Goal: Task Accomplishment & Management: Complete application form

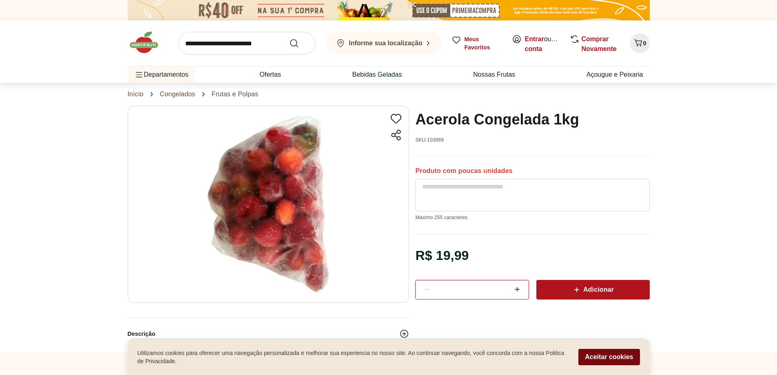
click at [594, 353] on button "Aceitar cookies" at bounding box center [608, 357] width 61 height 16
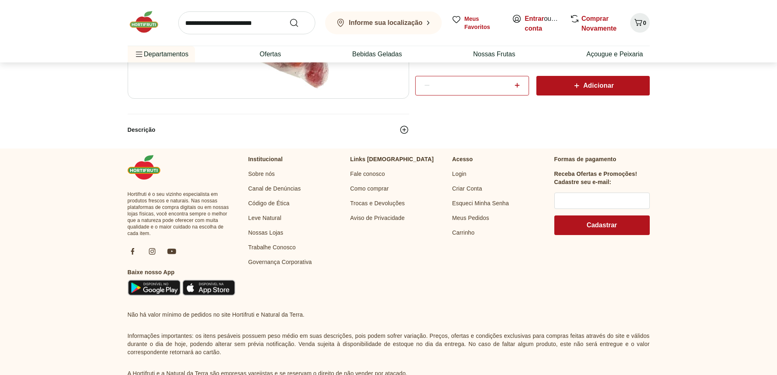
scroll to position [122, 0]
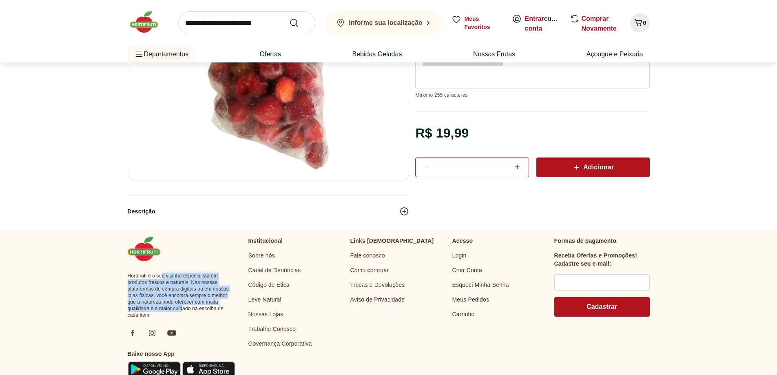
drag, startPoint x: 165, startPoint y: 270, endPoint x: 186, endPoint y: 306, distance: 41.5
click at [186, 306] on div "Hortifruti é o seu vizinho especialista em produtos frescos e naturais. Nas nos…" at bounding box center [182, 307] width 108 height 142
click at [186, 306] on span "Hortifruti é o seu vizinho especialista em produtos frescos e naturais. Nas nos…" at bounding box center [182, 295] width 108 height 46
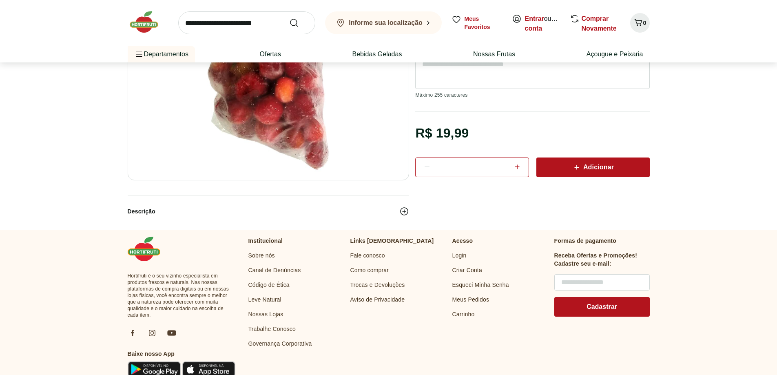
click at [576, 276] on input "text" at bounding box center [601, 282] width 95 height 16
click at [588, 280] on input "text" at bounding box center [601, 282] width 95 height 16
drag, startPoint x: 671, startPoint y: 280, endPoint x: 628, endPoint y: 297, distance: 45.6
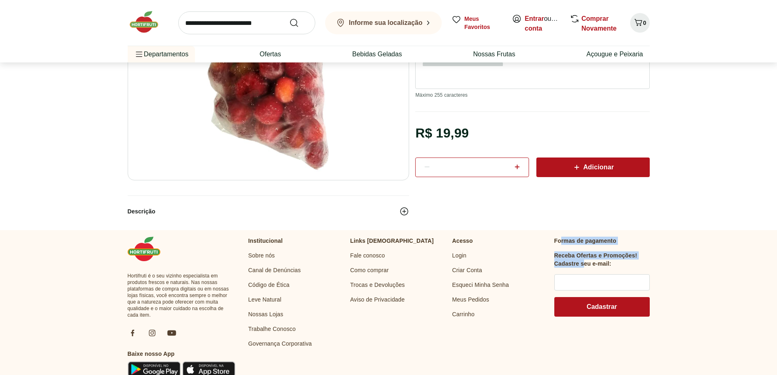
drag, startPoint x: 560, startPoint y: 238, endPoint x: 585, endPoint y: 258, distance: 32.3
click at [585, 258] on div "Formas de pagamento Receba Ofertas e Promoções! Cadastre seu e-mail: Cadastrar" at bounding box center [601, 276] width 95 height 80
click at [585, 259] on h3 "Cadastre seu e-mail:" at bounding box center [582, 263] width 57 height 8
click at [577, 272] on form "Receba Ofertas e Promoções! Cadastre seu e-mail: Cadastrar" at bounding box center [601, 283] width 95 height 65
click at [578, 278] on input "text" at bounding box center [601, 282] width 95 height 16
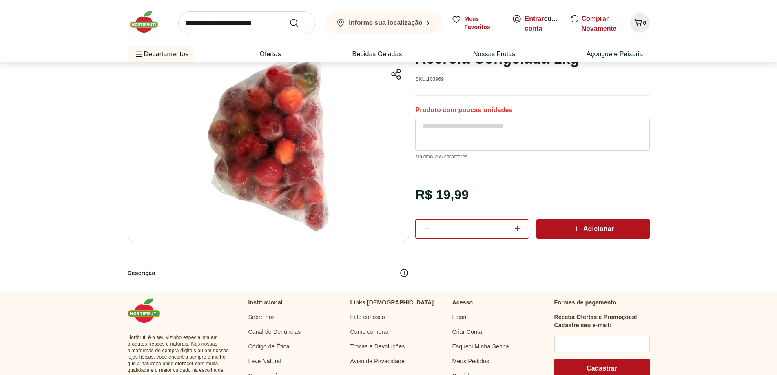
scroll to position [0, 0]
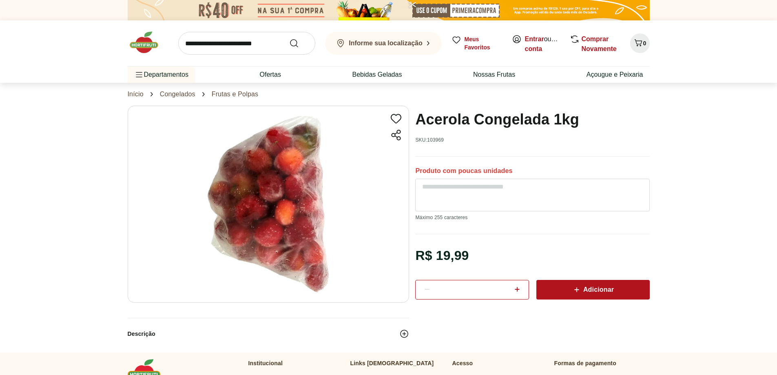
click at [391, 41] on b "Informe sua localização" at bounding box center [386, 43] width 74 height 7
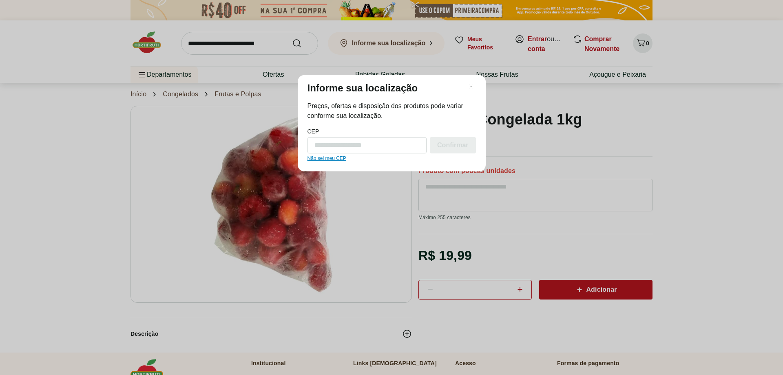
click at [501, 199] on div "Informe sua localização Preços, ofertas e disposição dos produtos pode variar c…" at bounding box center [391, 187] width 783 height 375
